Goal: Information Seeking & Learning: Learn about a topic

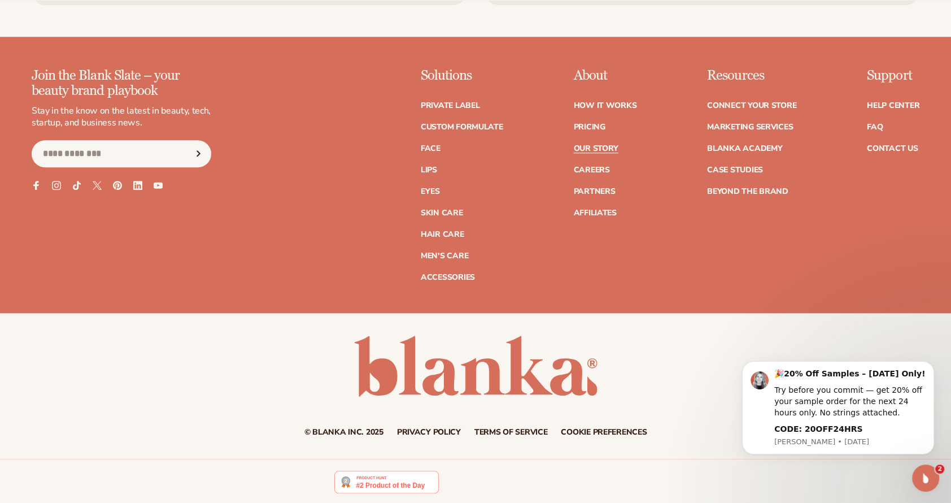
click at [589, 146] on link "Our Story" at bounding box center [595, 149] width 45 height 8
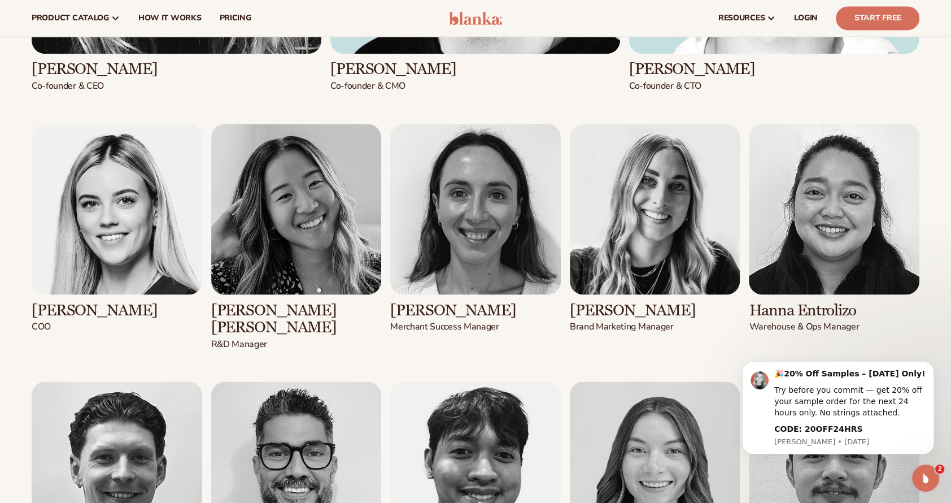
scroll to position [1553, 0]
